Goal: Find specific page/section: Find specific page/section

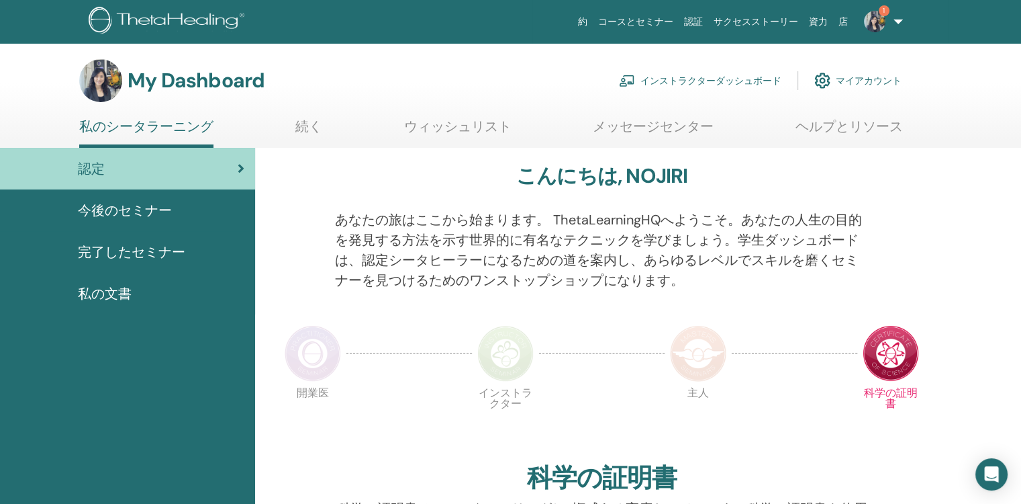
click at [722, 82] on link "インストラクターダッシュボード" at bounding box center [700, 81] width 162 height 30
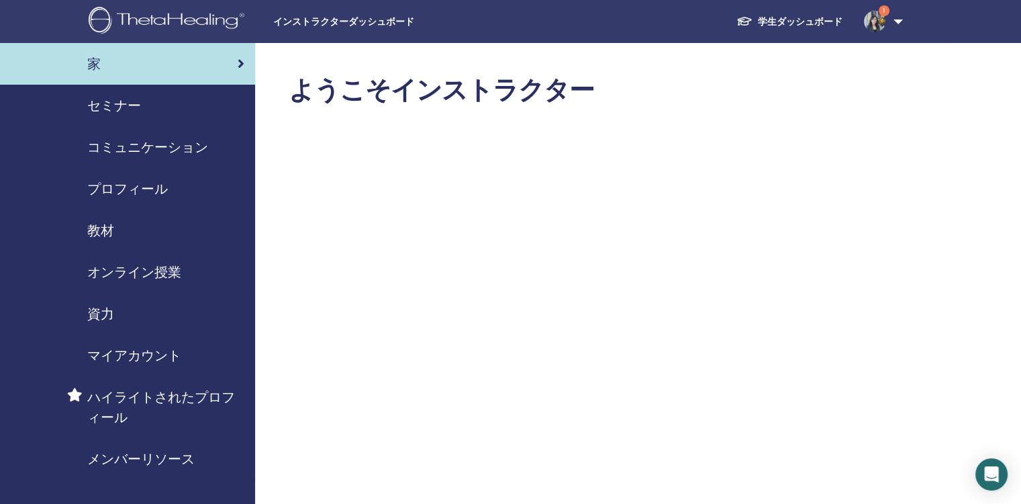
click at [105, 105] on span "セミナー" at bounding box center [114, 105] width 54 height 20
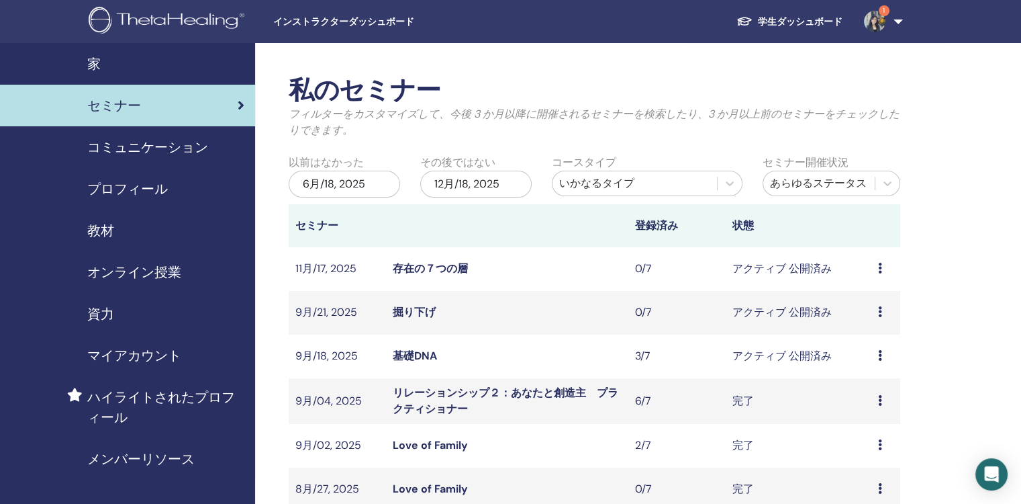
click at [99, 223] on span "教材" at bounding box center [100, 230] width 27 height 20
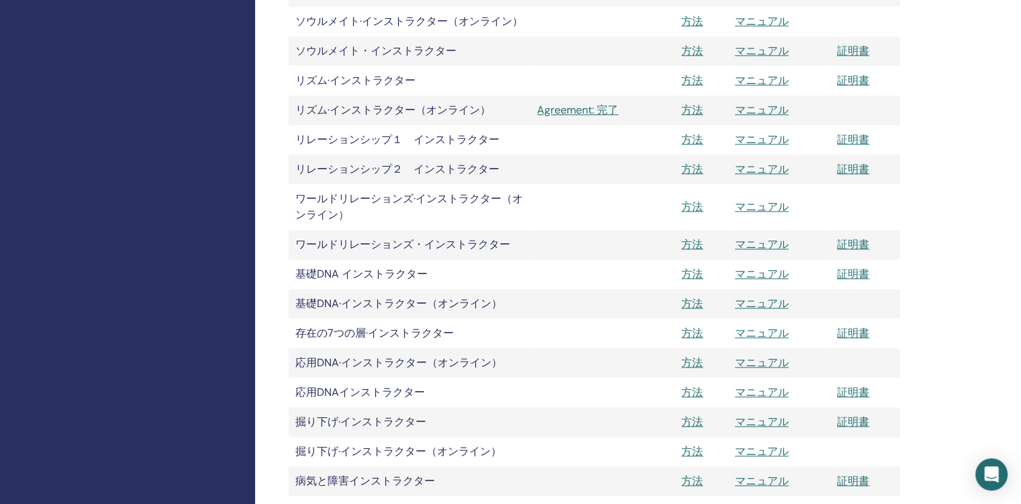
scroll to position [1611, 0]
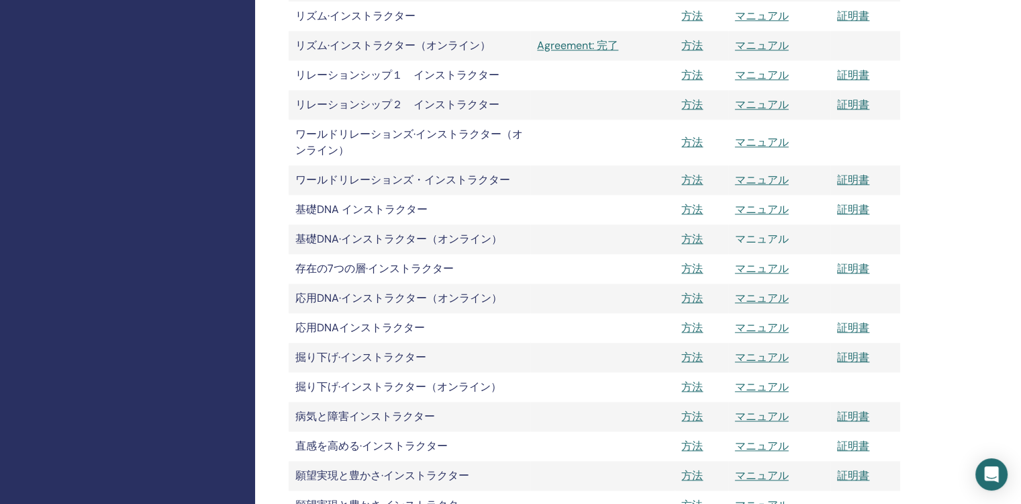
click at [775, 239] on link "マニュアル" at bounding box center [762, 239] width 54 height 14
